Goal: Information Seeking & Learning: Learn about a topic

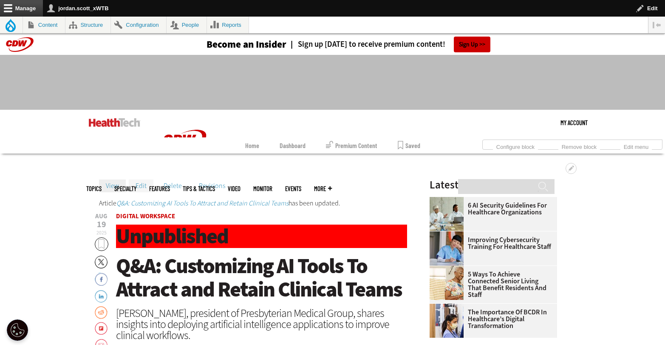
click at [142, 188] on link "Edit" at bounding box center [141, 185] width 25 height 13
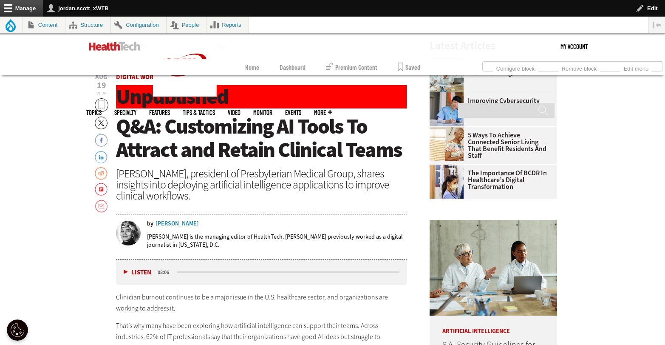
scroll to position [285, 0]
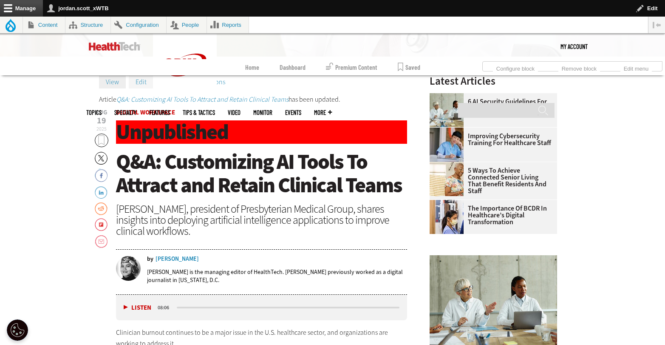
click at [140, 83] on link "Edit" at bounding box center [141, 82] width 25 height 13
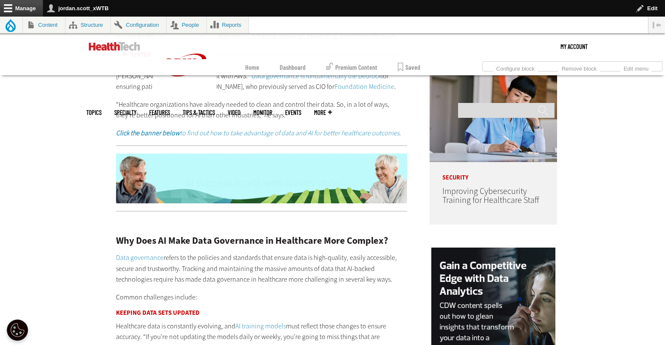
scroll to position [651, 0]
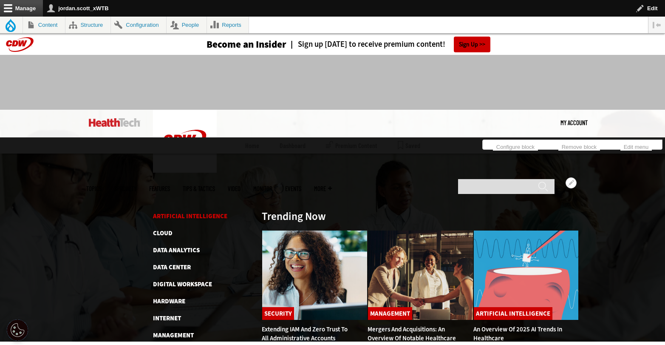
click at [176, 212] on link "Artificial Intelligence" at bounding box center [190, 216] width 74 height 8
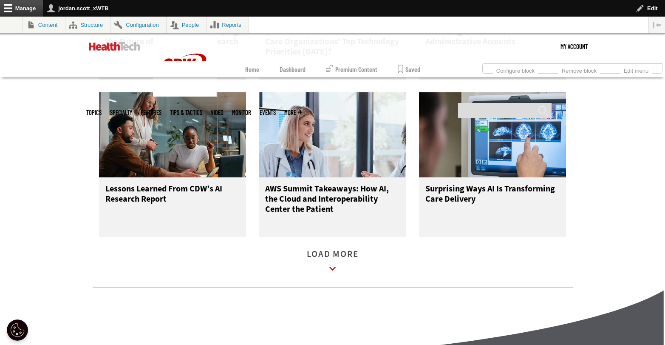
scroll to position [1192, 0]
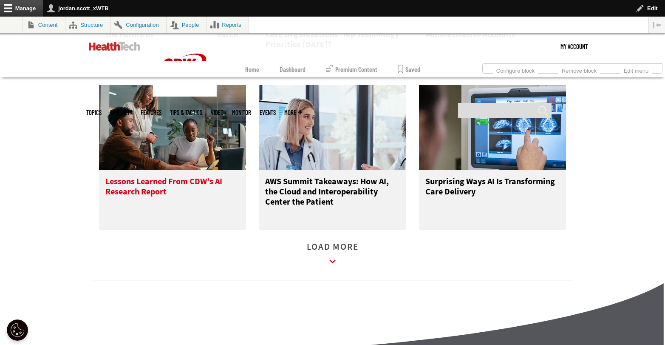
click at [149, 198] on h3 "Lessons Learned From CDW’s AI Research Report" at bounding box center [172, 193] width 135 height 34
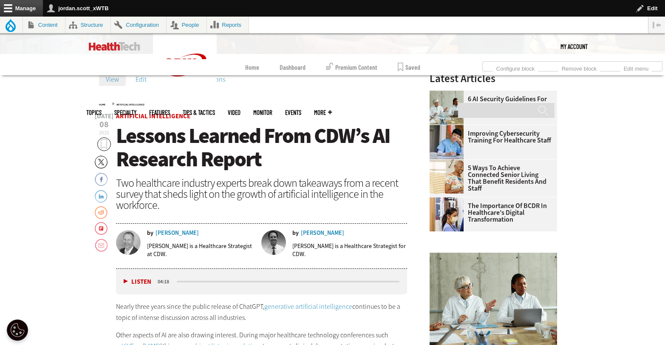
scroll to position [198, 0]
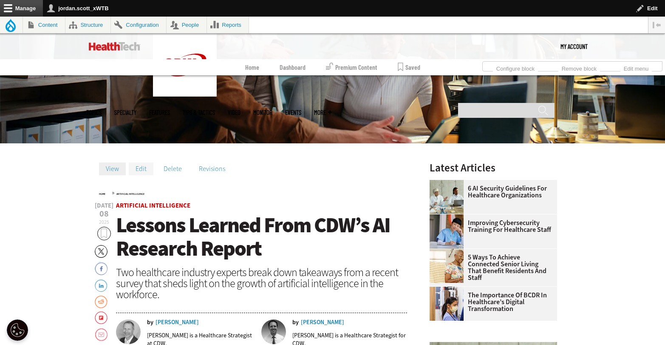
click at [142, 169] on link "Edit" at bounding box center [141, 168] width 25 height 13
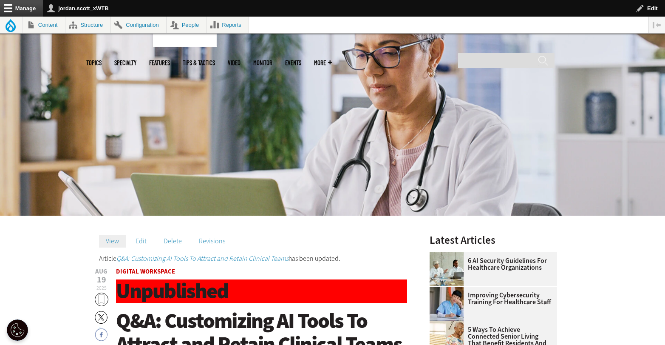
scroll to position [79, 0]
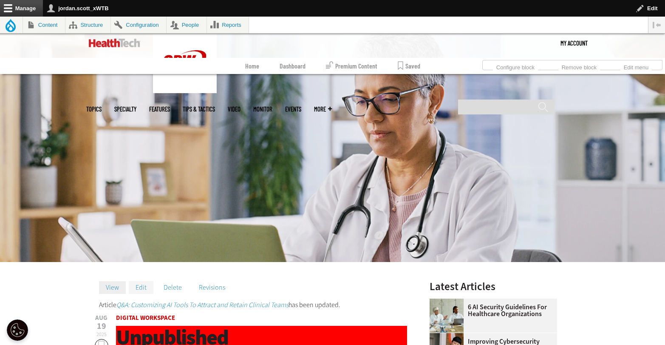
click at [147, 283] on link "Edit" at bounding box center [141, 287] width 25 height 13
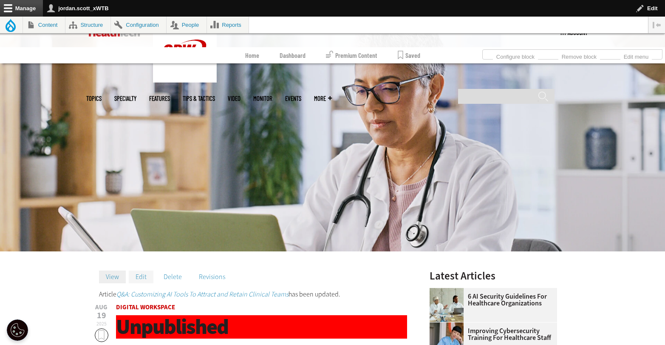
scroll to position [102, 0]
